Goal: Find specific page/section: Find specific page/section

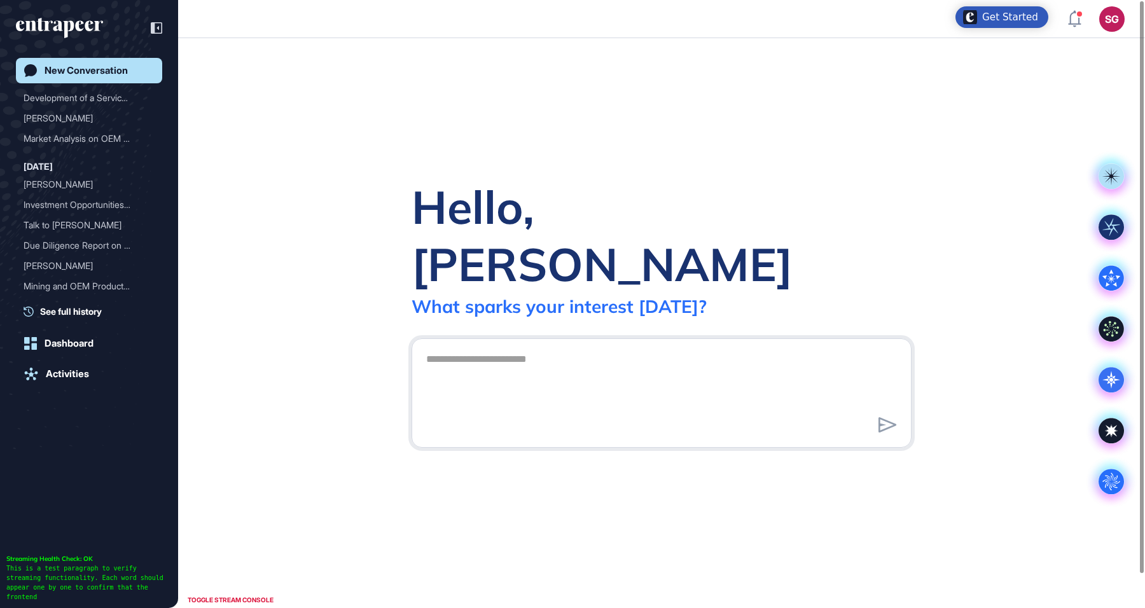
scroll to position [76, 0]
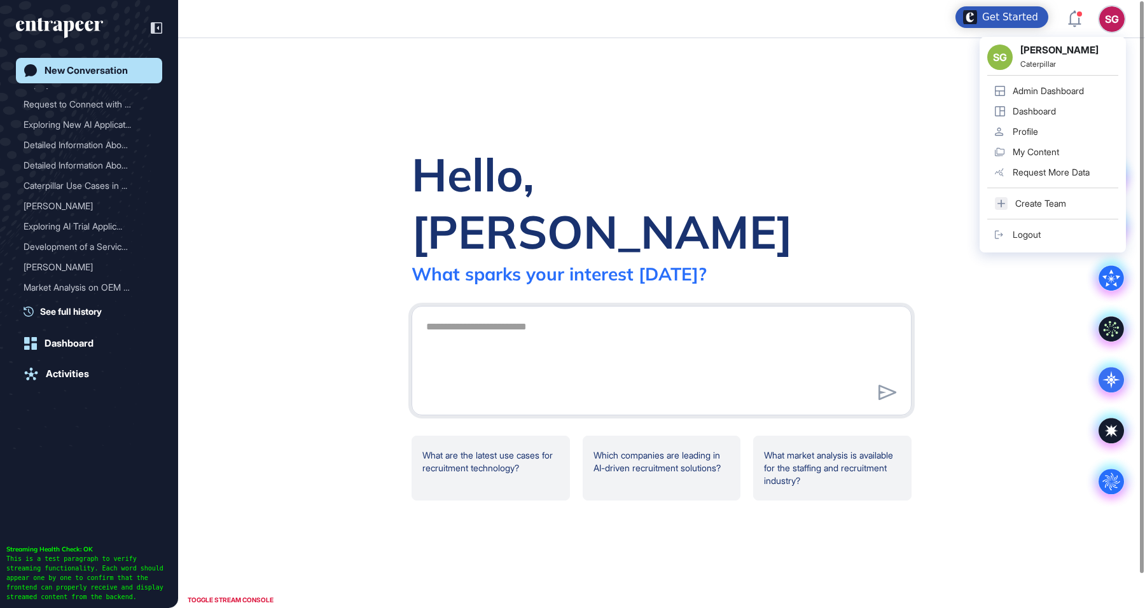
click at [1058, 90] on div "Admin Dashboard" at bounding box center [1048, 91] width 71 height 10
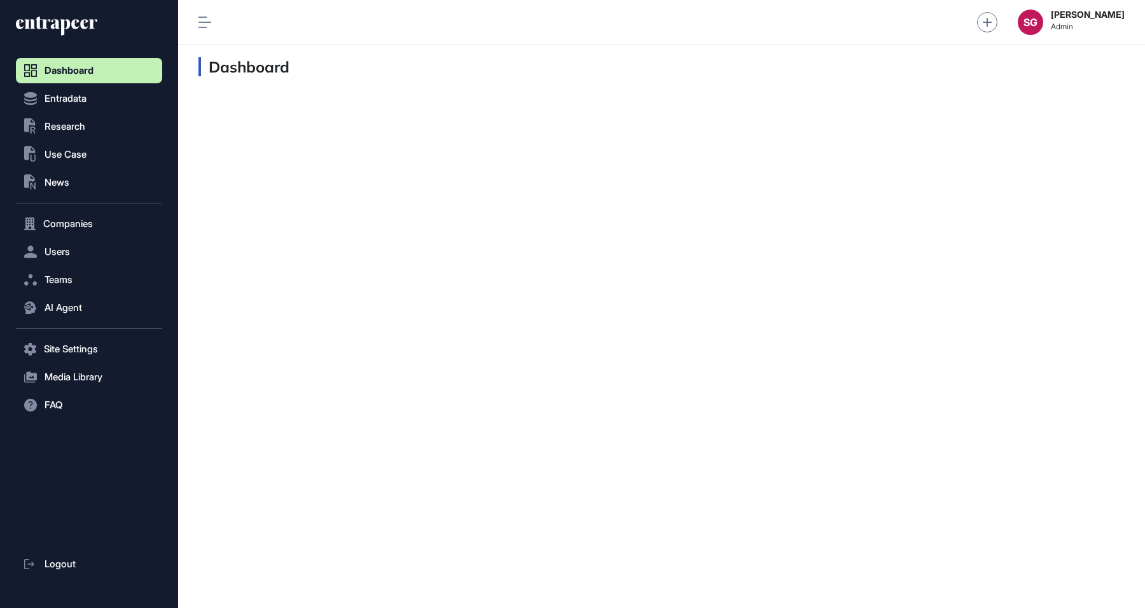
scroll to position [1, 1]
click at [84, 102] on span "Entradata" at bounding box center [66, 99] width 42 height 10
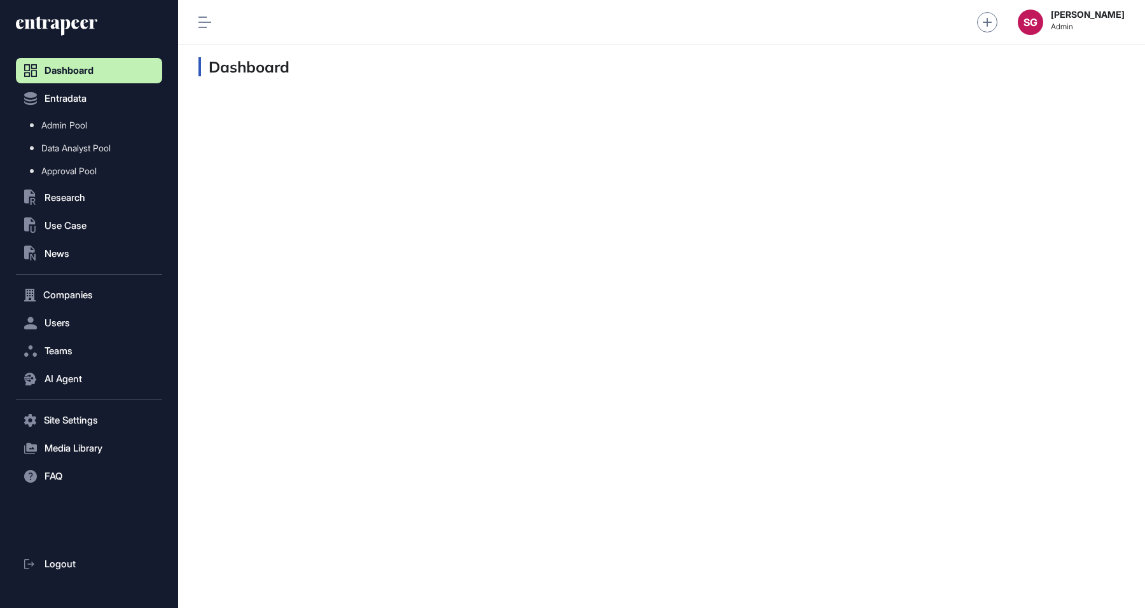
click at [557, 113] on div "Dashboard" at bounding box center [661, 327] width 967 height 564
click at [76, 120] on span "Admin Pool" at bounding box center [64, 125] width 46 height 10
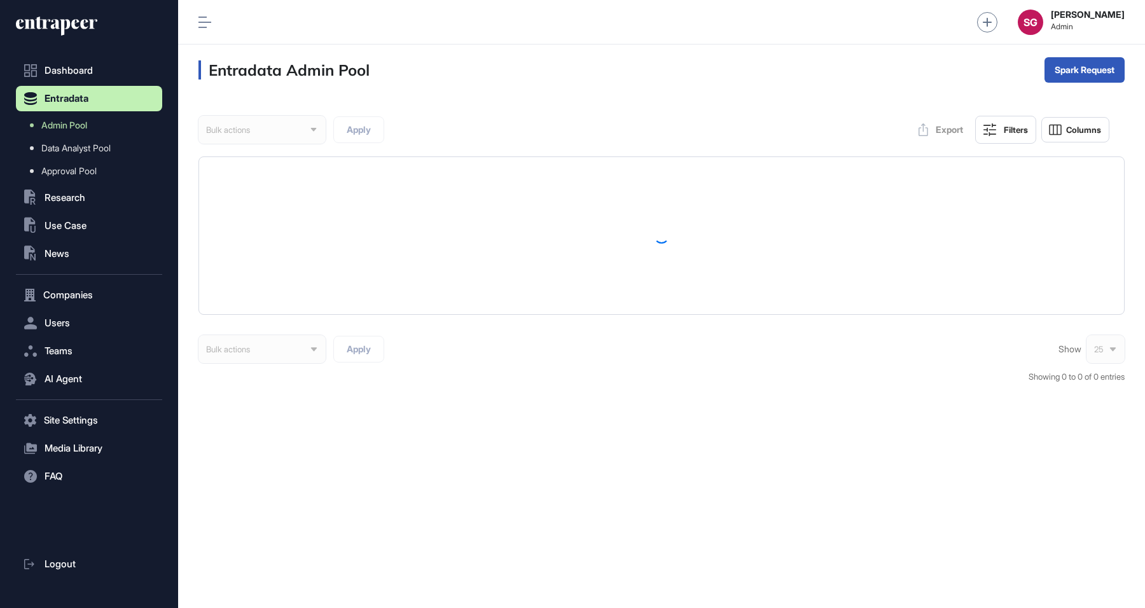
click at [64, 198] on span "Research" at bounding box center [65, 198] width 41 height 10
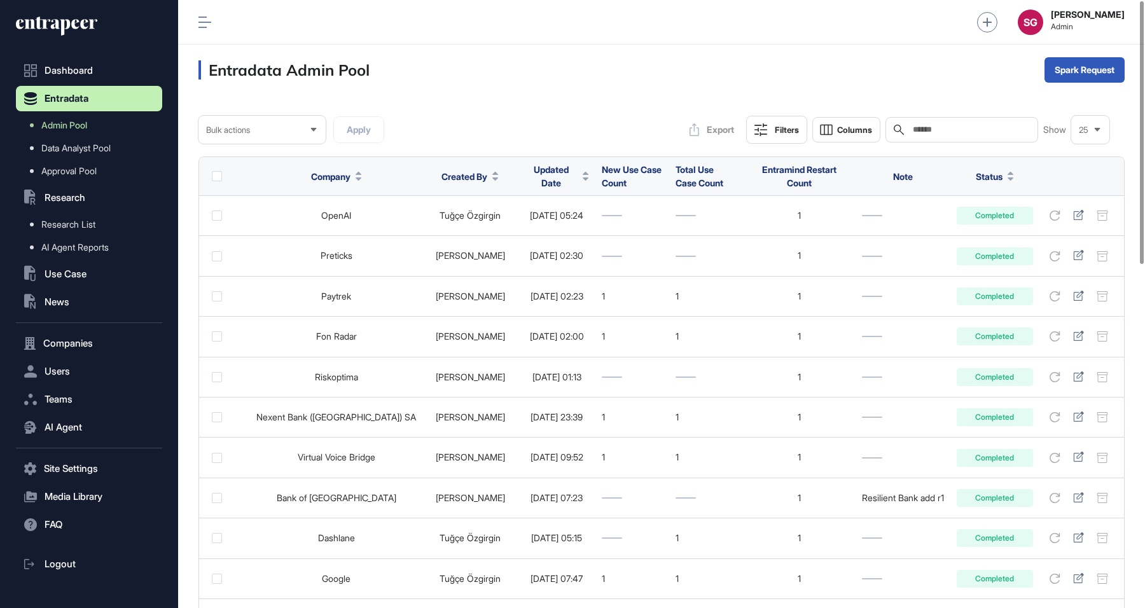
scroll to position [608, 967]
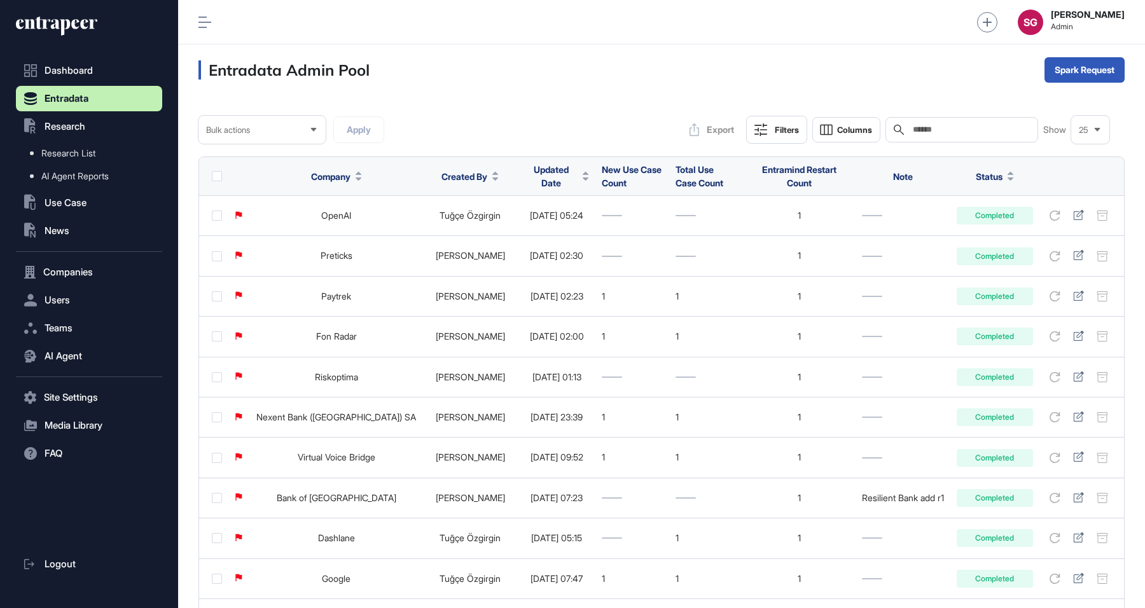
click at [71, 178] on span "AI Agent Reports" at bounding box center [74, 176] width 67 height 10
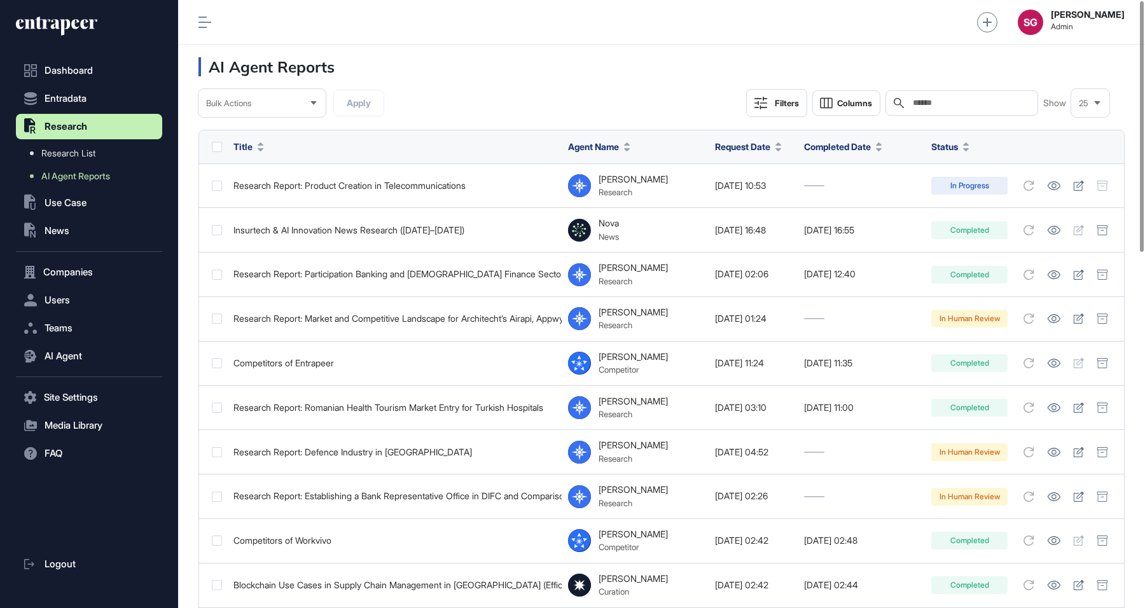
scroll to position [608, 967]
click at [1054, 272] on icon at bounding box center [1053, 274] width 13 height 9
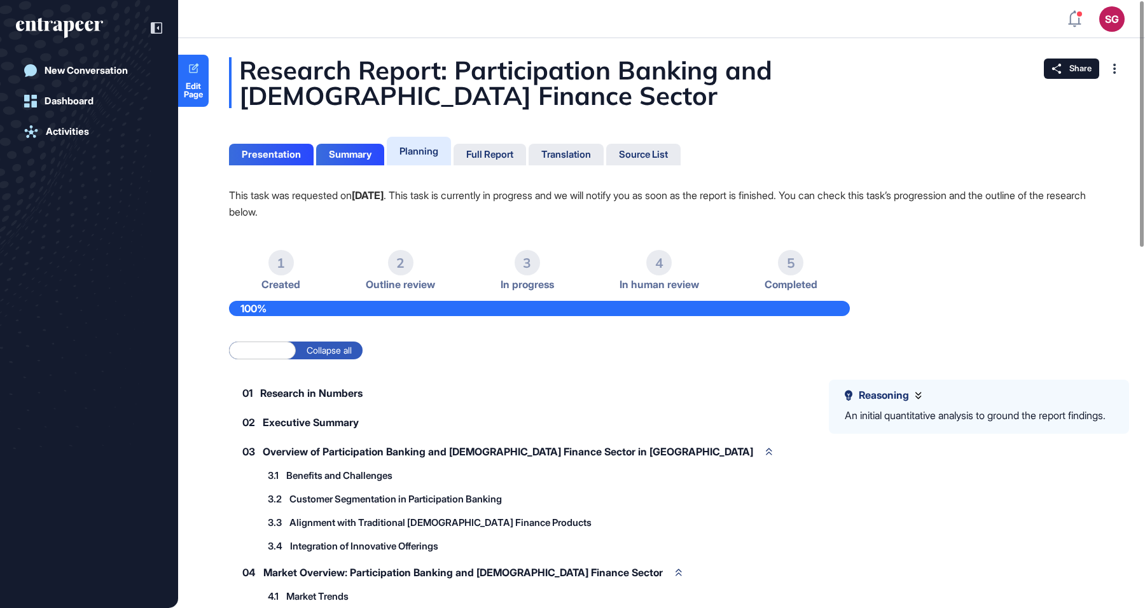
click at [362, 156] on div "Summary" at bounding box center [350, 154] width 43 height 11
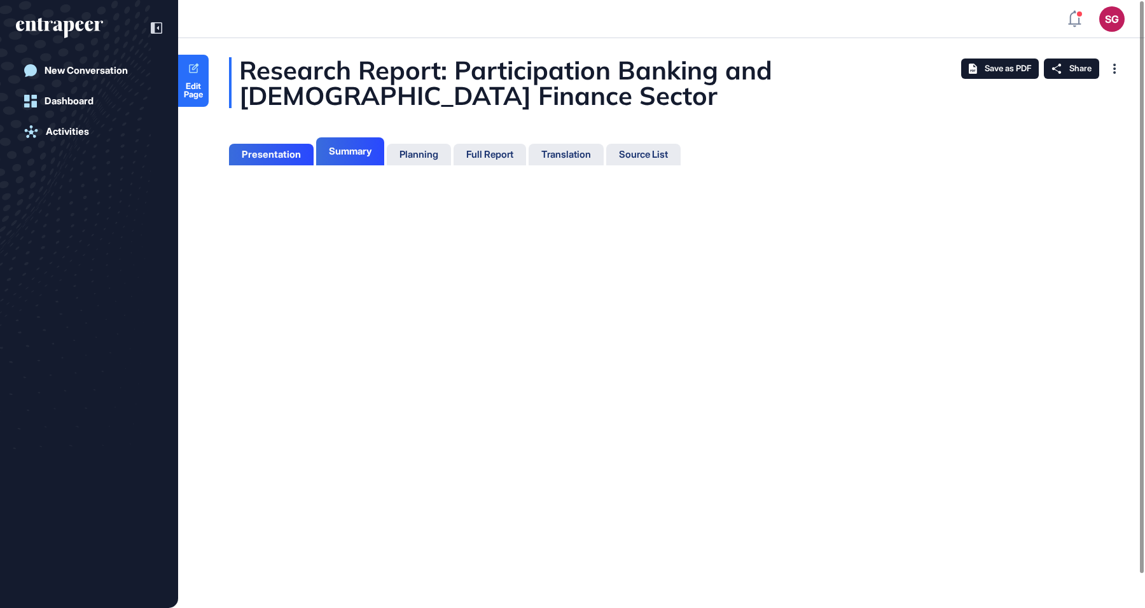
scroll to position [5, 1]
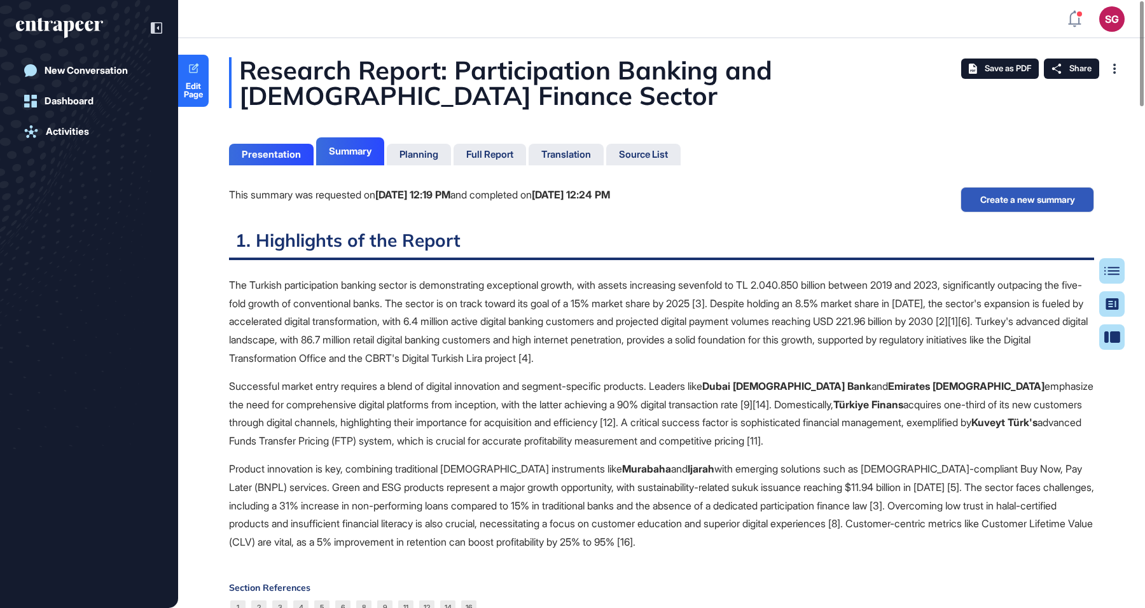
scroll to position [5, 1]
click at [1067, 197] on button "Create a new summary" at bounding box center [1028, 199] width 134 height 25
